Goal: Navigation & Orientation: Find specific page/section

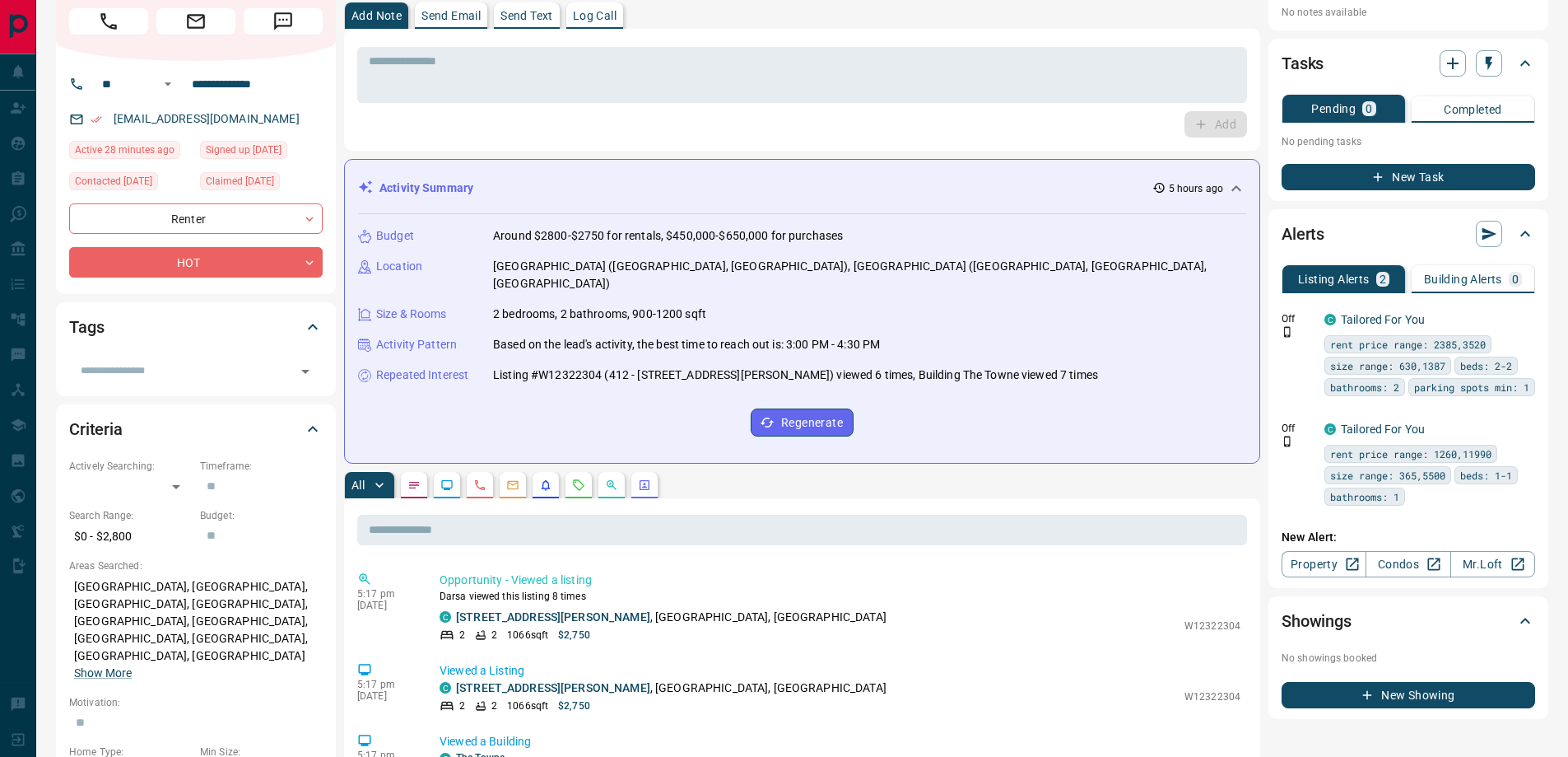
scroll to position [247, 0]
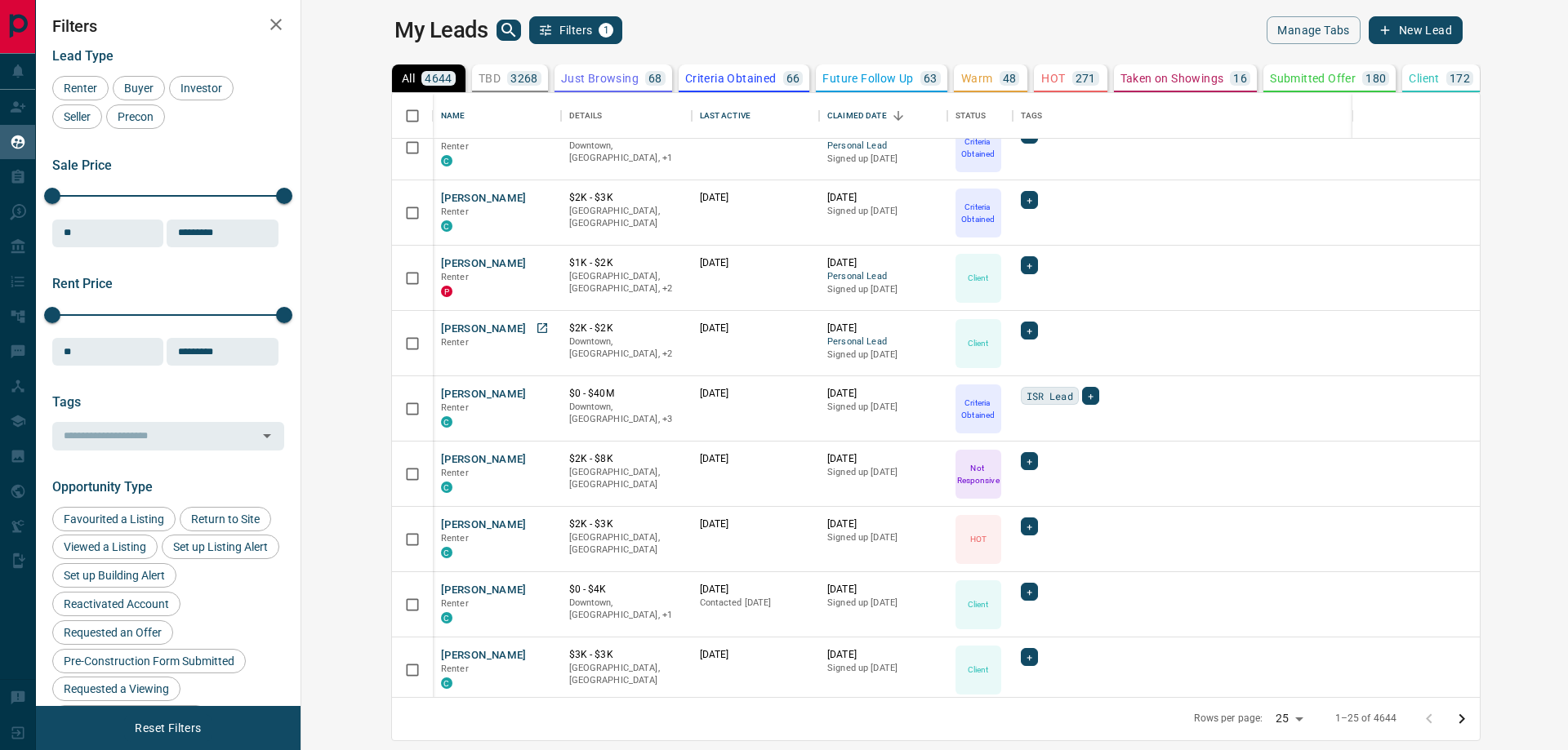
scroll to position [1074, 0]
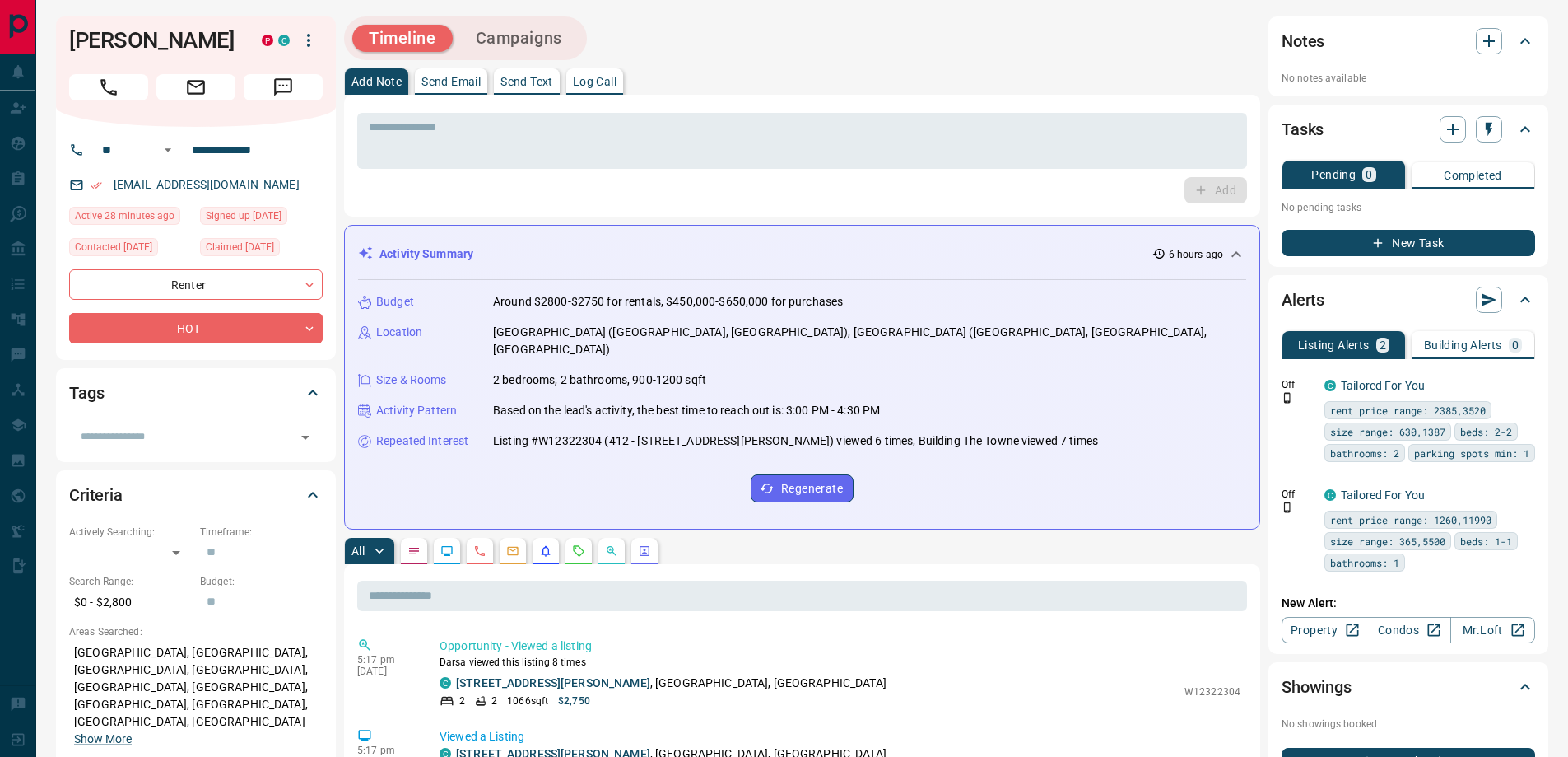
scroll to position [247, 0]
